Goal: Check status: Check status

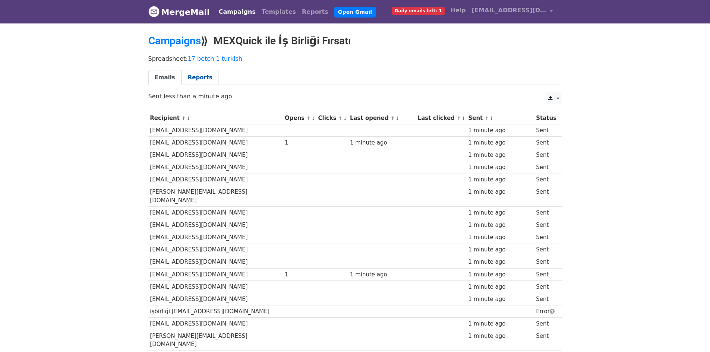
click at [197, 79] on link "Reports" at bounding box center [199, 77] width 37 height 15
